Goal: Information Seeking & Learning: Learn about a topic

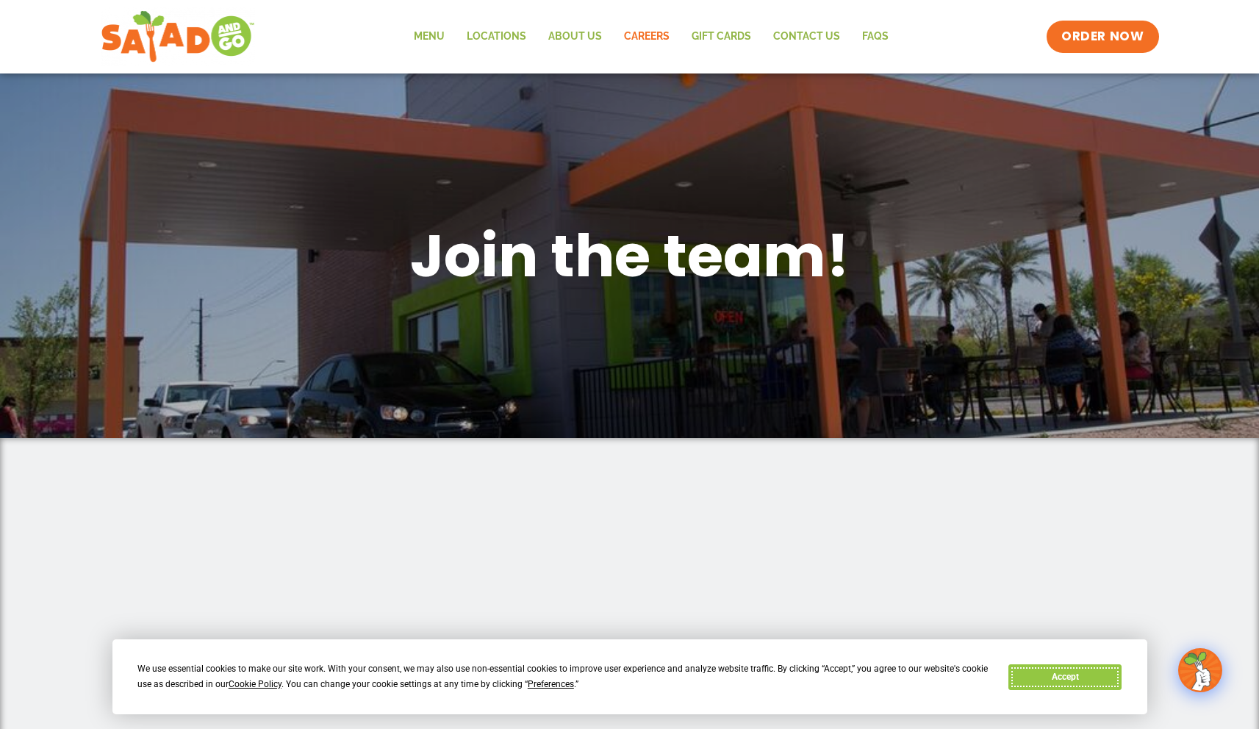
click at [1059, 677] on button "Accept" at bounding box center [1065, 678] width 113 height 26
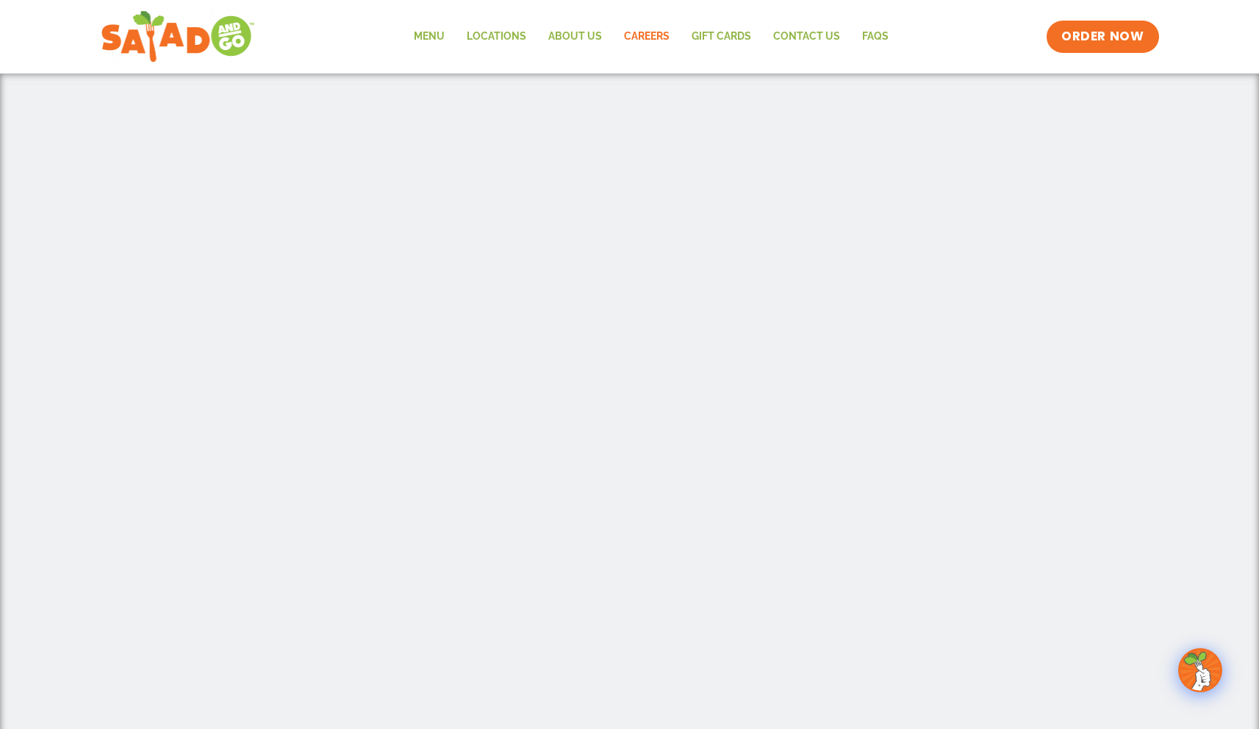
scroll to position [574, 0]
click at [658, 37] on link "Careers" at bounding box center [647, 37] width 68 height 34
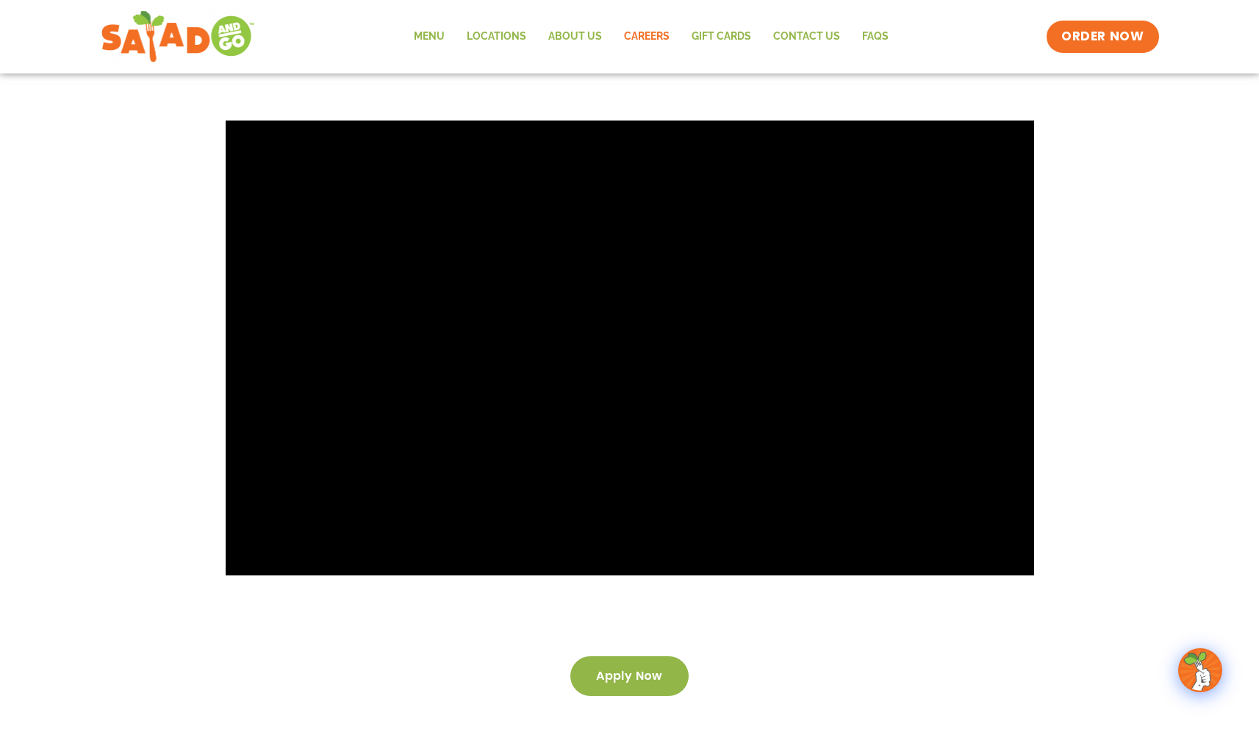
scroll to position [2703, 0]
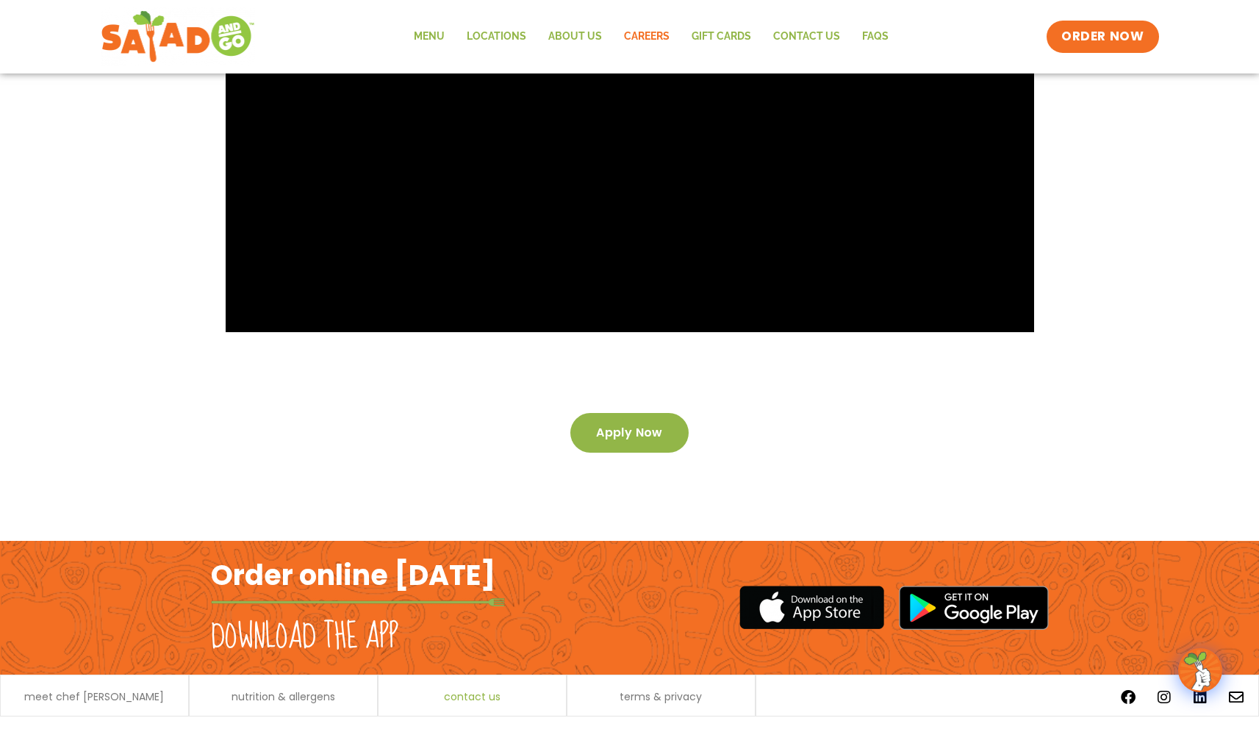
click at [480, 692] on span "contact us" at bounding box center [472, 697] width 57 height 10
click at [97, 692] on span "meet chef [PERSON_NAME]" at bounding box center [94, 697] width 140 height 10
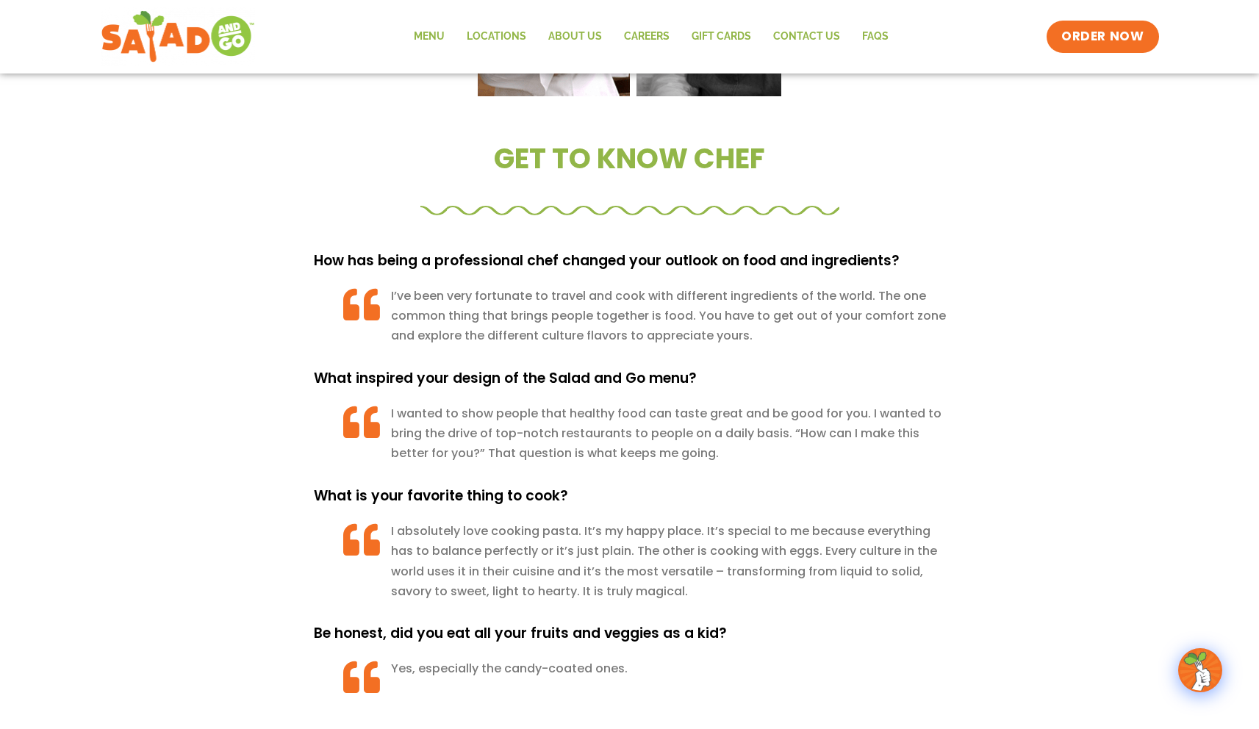
scroll to position [1506, 0]
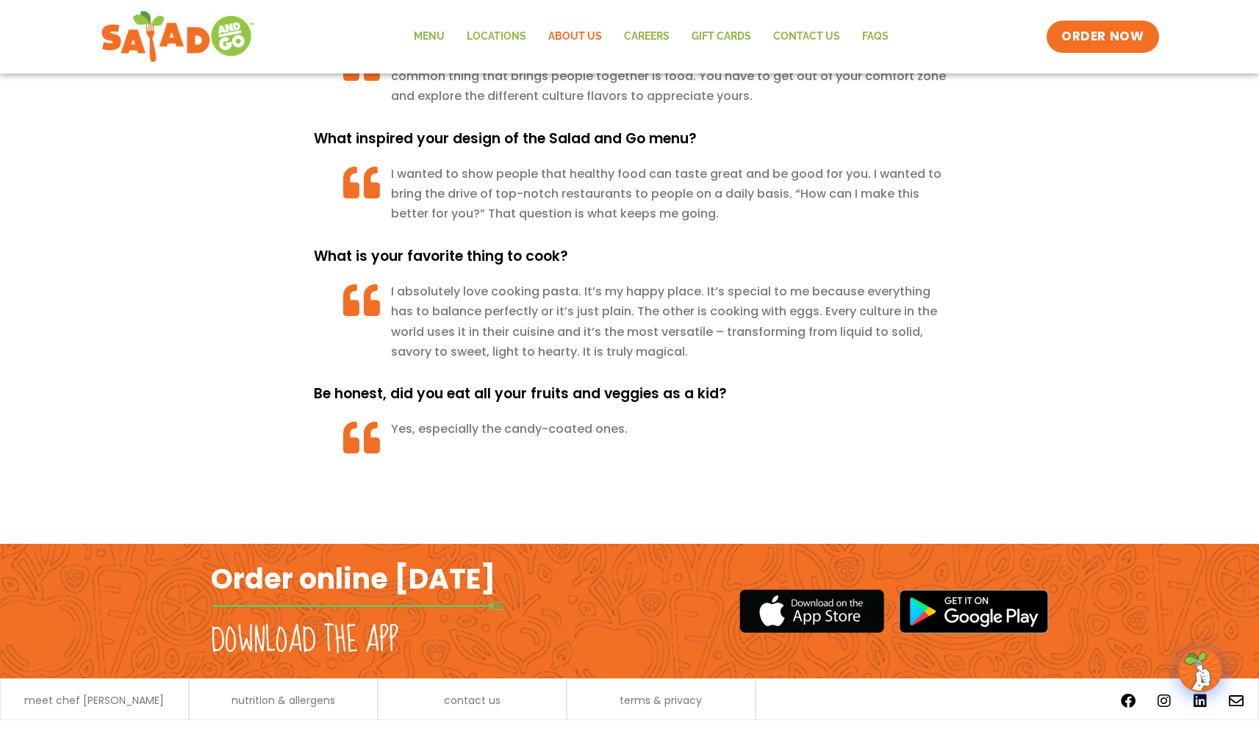
click at [576, 35] on link "About Us" at bounding box center [575, 37] width 76 height 34
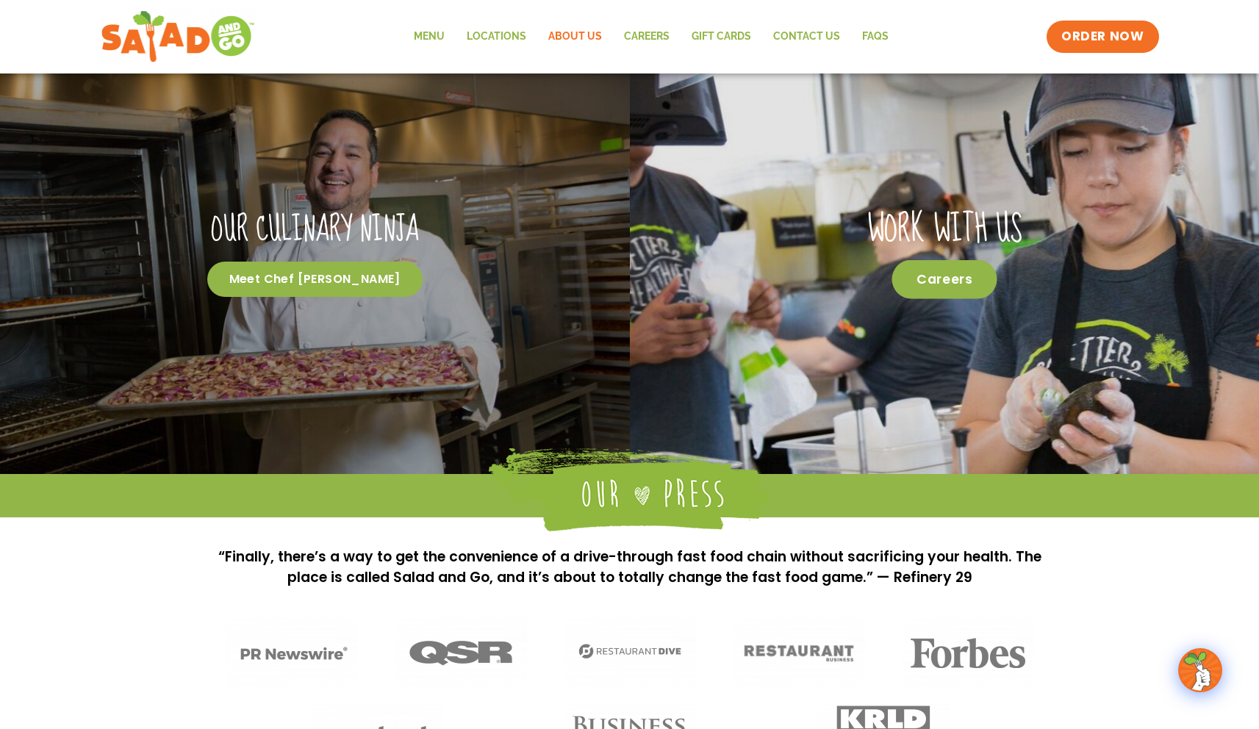
scroll to position [794, 0]
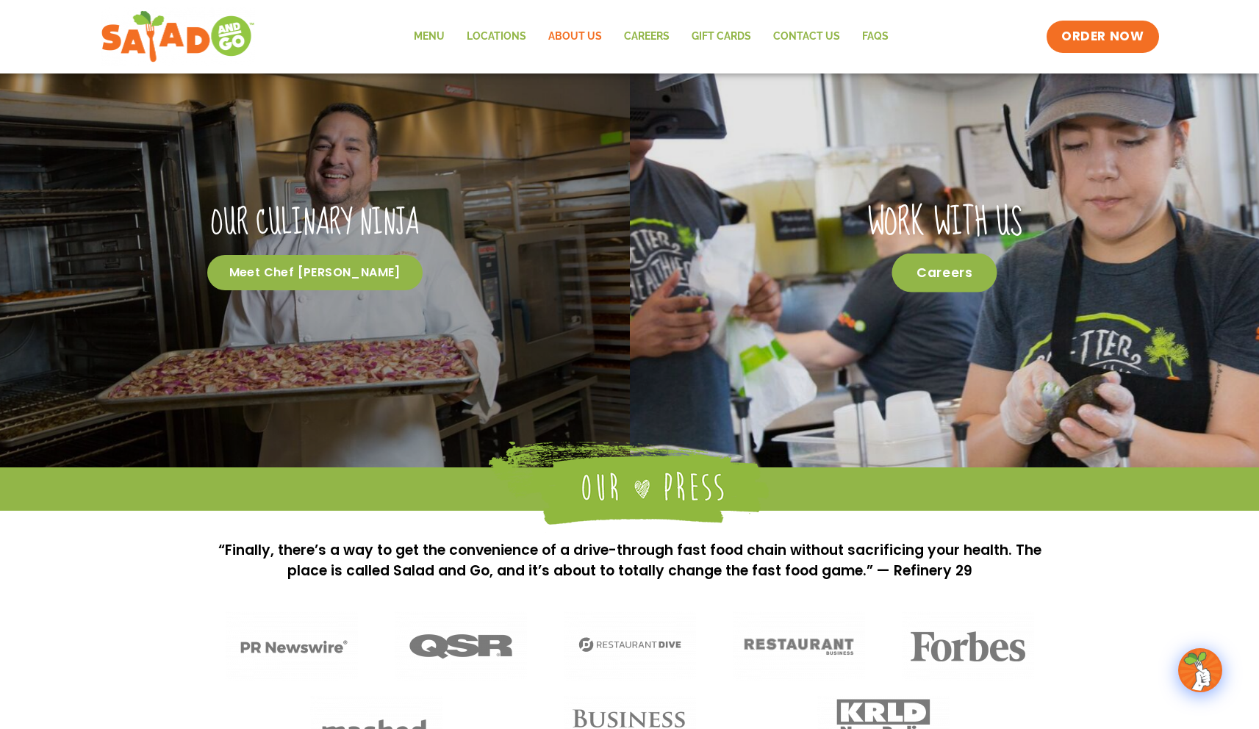
click at [959, 265] on span "Careers" at bounding box center [944, 273] width 105 height 39
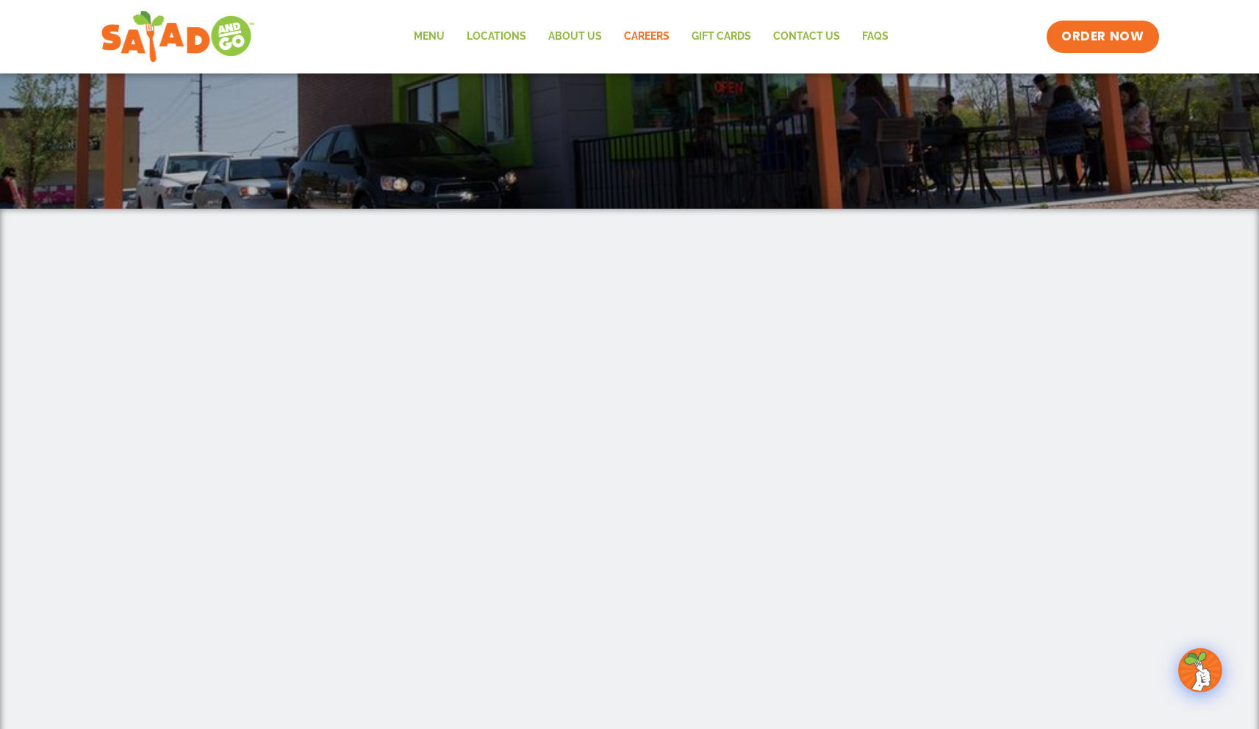
scroll to position [261, 0]
